Goal: Transaction & Acquisition: Download file/media

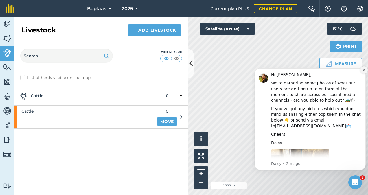
click at [362, 69] on icon "Dismiss notification" at bounding box center [363, 69] width 3 height 3
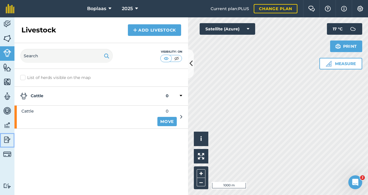
click at [10, 135] on link "Reporting" at bounding box center [7, 140] width 14 height 14
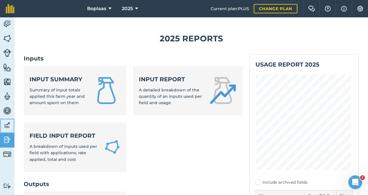
click at [7, 128] on img at bounding box center [7, 125] width 8 height 9
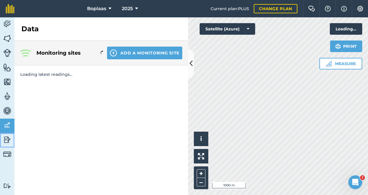
click at [7, 135] on img at bounding box center [7, 139] width 8 height 9
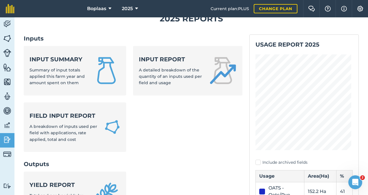
scroll to position [29, 0]
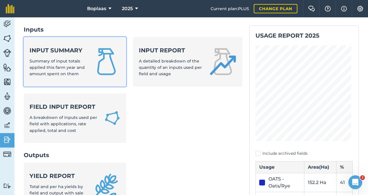
click at [56, 49] on strong "Input summary" at bounding box center [58, 50] width 56 height 8
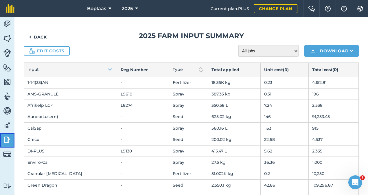
click at [5, 139] on img at bounding box center [7, 139] width 8 height 9
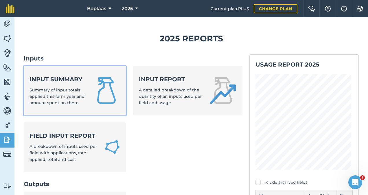
click at [83, 99] on div "Input summary Summary of input totals applied this farm year and amount spent o…" at bounding box center [58, 90] width 56 height 31
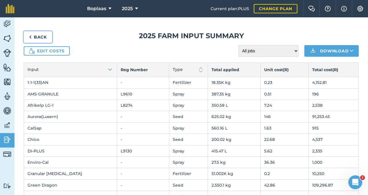
click at [46, 39] on link "Back" at bounding box center [38, 37] width 28 height 12
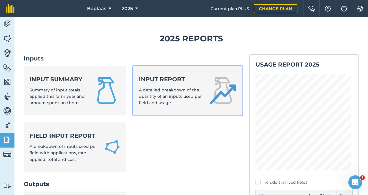
click at [151, 97] on span "A detailed breakdown of the quantity of an inputs used per field and usage" at bounding box center [170, 96] width 63 height 18
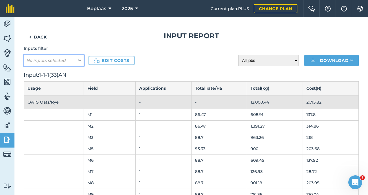
click at [68, 57] on button "No inputs selected" at bounding box center [54, 61] width 60 height 12
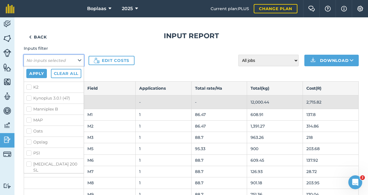
scroll to position [145, 0]
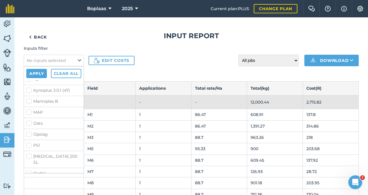
click at [28, 142] on label "P51" at bounding box center [53, 145] width 55 height 6
click at [28, 142] on input "P51" at bounding box center [28, 144] width 4 height 4
checkbox input "true"
click at [30, 127] on label "Manniplex B" at bounding box center [53, 130] width 55 height 6
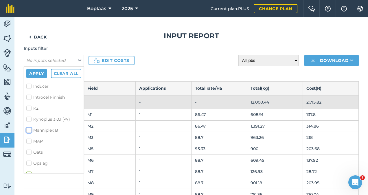
click at [30, 127] on input "Manniplex B" at bounding box center [28, 129] width 4 height 4
checkbox input "true"
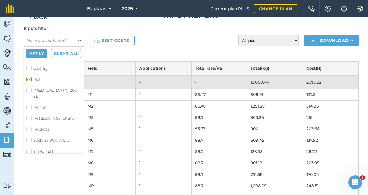
scroll to position [29, 0]
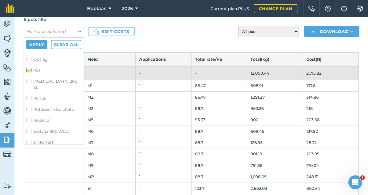
click at [26, 137] on li "STROPER" at bounding box center [54, 142] width 60 height 11
click at [27, 139] on label "STROPER" at bounding box center [53, 142] width 55 height 6
click at [27, 139] on input "STROPER" at bounding box center [28, 141] width 4 height 4
checkbox input "true"
click at [28, 150] on label "Tyboost" at bounding box center [53, 153] width 55 height 6
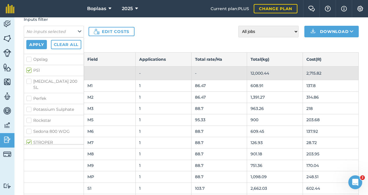
click at [28, 150] on input "Tyboost" at bounding box center [28, 152] width 4 height 4
checkbox input "true"
click at [30, 128] on label "Sedona 800 WDG" at bounding box center [53, 131] width 55 height 6
click at [30, 128] on input "Sedona 800 WDG" at bounding box center [28, 130] width 4 height 4
click at [29, 128] on label "Sedona 800 WDG" at bounding box center [53, 131] width 55 height 6
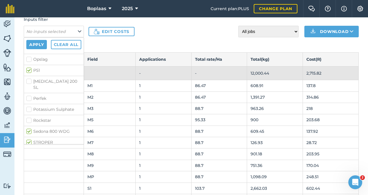
click at [29, 128] on input "Sedona 800 WDG" at bounding box center [28, 130] width 4 height 4
checkbox input "false"
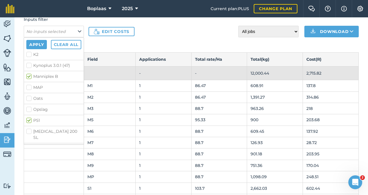
scroll to position [133, 0]
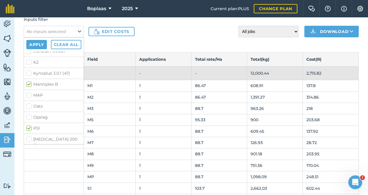
click at [28, 114] on label "Opslag" at bounding box center [53, 117] width 55 height 6
click at [28, 114] on input "Opslag" at bounding box center [28, 116] width 4 height 4
checkbox input "true"
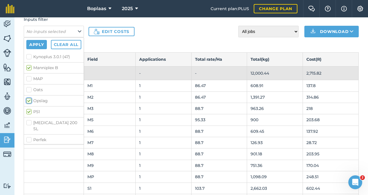
scroll to position [162, 0]
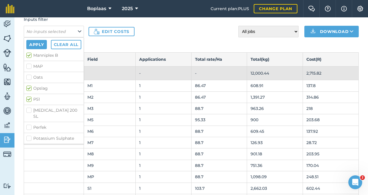
click at [30, 107] on label "[MEDICAL_DATA] 200 SL" at bounding box center [53, 113] width 55 height 12
click at [30, 107] on input "[MEDICAL_DATA] 200 SL" at bounding box center [28, 109] width 4 height 4
checkbox input "true"
click at [28, 124] on label "Perfek" at bounding box center [53, 127] width 55 height 6
click at [28, 124] on input "Perfek" at bounding box center [28, 126] width 4 height 4
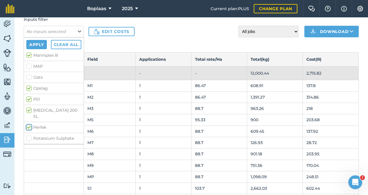
checkbox input "true"
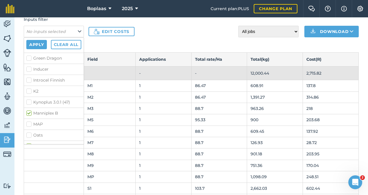
scroll to position [75, 0]
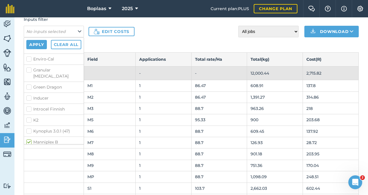
click at [30, 106] on label "Introcel Finnish" at bounding box center [53, 109] width 55 height 6
click at [30, 106] on input "Introcel Finnish" at bounding box center [28, 108] width 4 height 4
checkbox input "true"
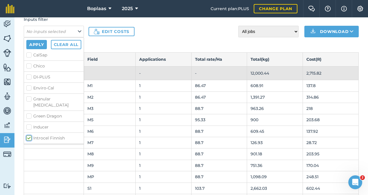
scroll to position [17, 0]
click at [29, 84] on label "CalSap" at bounding box center [53, 84] width 55 height 6
click at [29, 84] on input "CalSap" at bounding box center [28, 83] width 4 height 4
checkbox input "true"
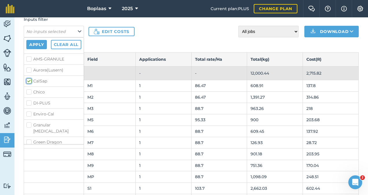
scroll to position [29, 0]
click at [29, 93] on label "DI-PLUS" at bounding box center [53, 94] width 55 height 6
click at [29, 93] on input "DI-PLUS" at bounding box center [28, 93] width 4 height 4
checkbox input "true"
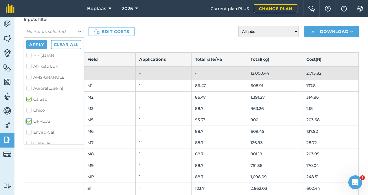
scroll to position [0, 0]
click at [28, 68] on label "Afrikelp LG-1" at bounding box center [53, 68] width 55 height 6
click at [28, 68] on input "Afrikelp LG-1" at bounding box center [28, 67] width 4 height 4
checkbox input "true"
click at [29, 78] on label "AMS-GRANULE" at bounding box center [53, 79] width 55 height 6
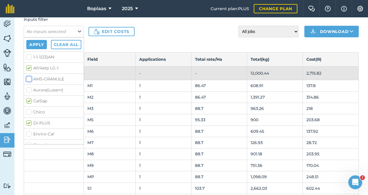
click at [29, 78] on input "AMS-GRANULE" at bounding box center [28, 78] width 4 height 4
checkbox input "true"
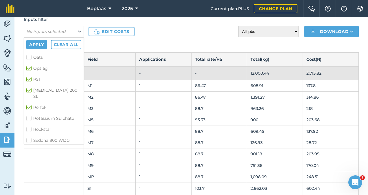
scroll to position [191, 0]
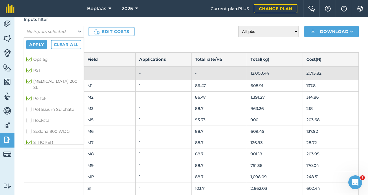
click at [28, 128] on label "Sedona 800 WDG" at bounding box center [53, 131] width 55 height 6
click at [28, 128] on input "Sedona 800 WDG" at bounding box center [28, 130] width 4 height 4
checkbox input "true"
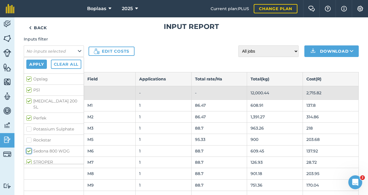
scroll to position [0, 0]
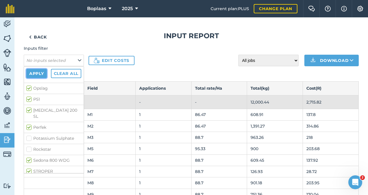
click at [42, 73] on button "Apply" at bounding box center [36, 73] width 21 height 9
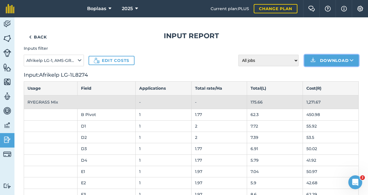
click at [344, 57] on button "Download" at bounding box center [331, 61] width 54 height 12
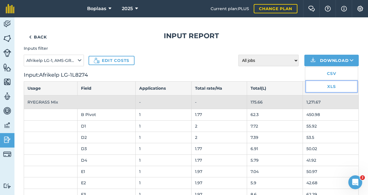
click at [323, 89] on link "XLS" at bounding box center [331, 86] width 53 height 13
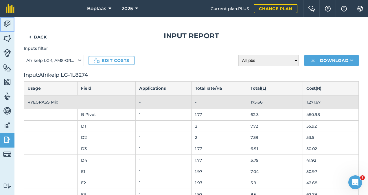
click at [9, 28] on img at bounding box center [7, 24] width 8 height 9
